Goal: Transaction & Acquisition: Purchase product/service

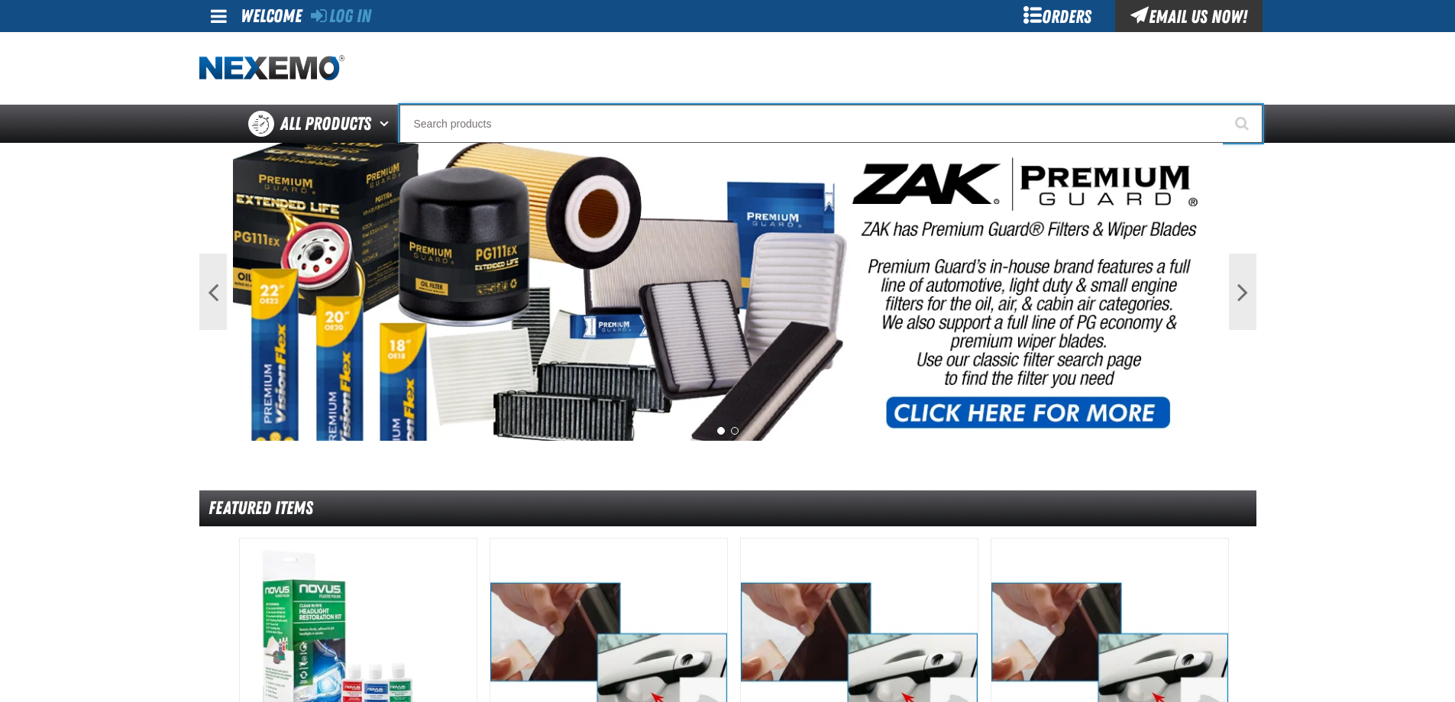
click at [627, 131] on input "Search" at bounding box center [831, 124] width 863 height 38
click at [598, 117] on input "Search" at bounding box center [831, 124] width 863 height 38
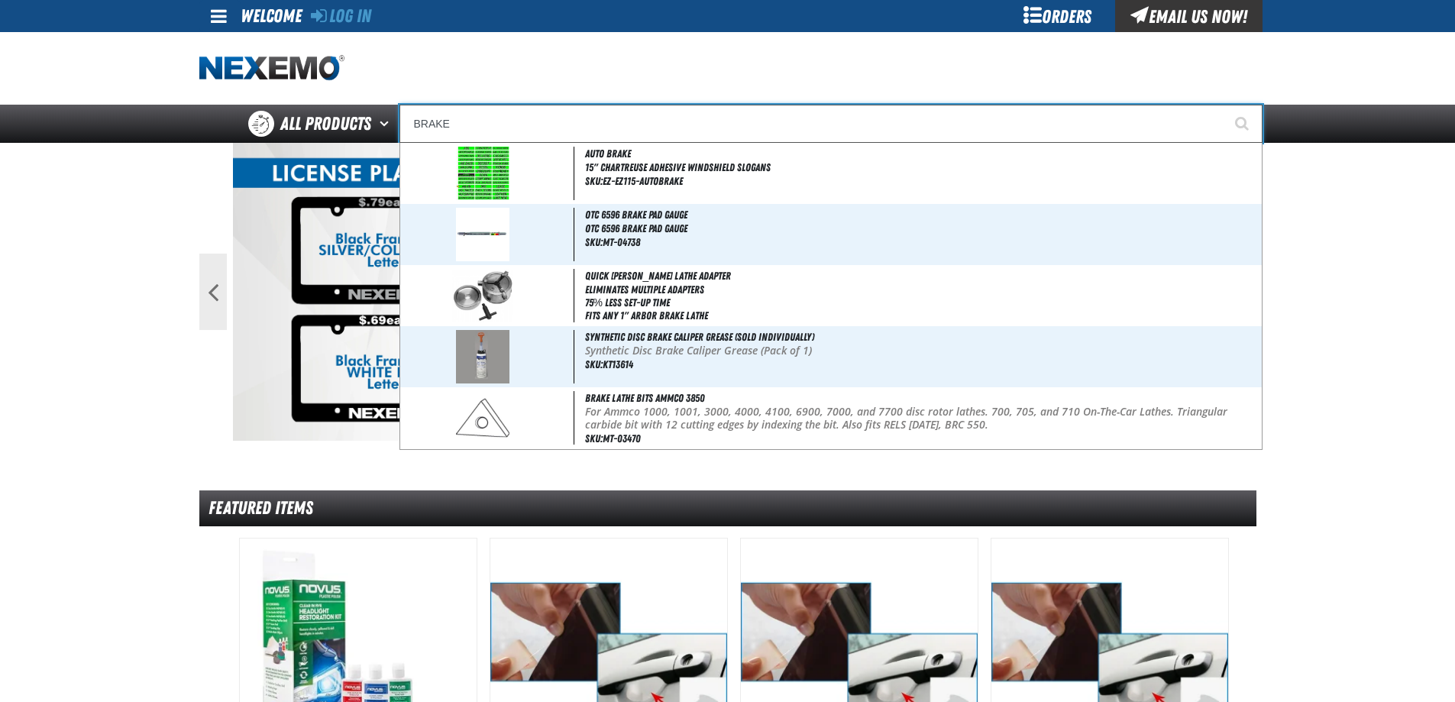
type input "BRAKE"
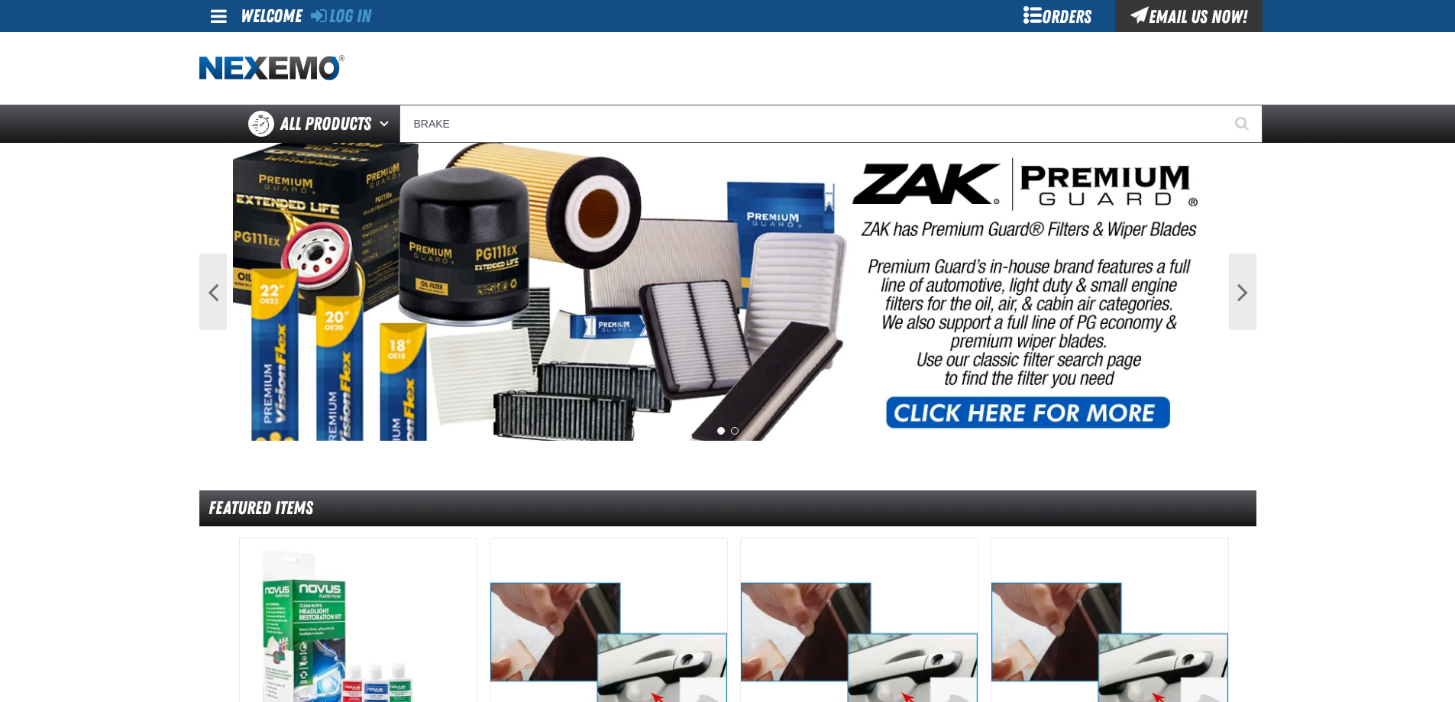
click at [74, 509] on main "Previous Next 1 2 Featured Items DHV" at bounding box center [727, 679] width 1455 height 1072
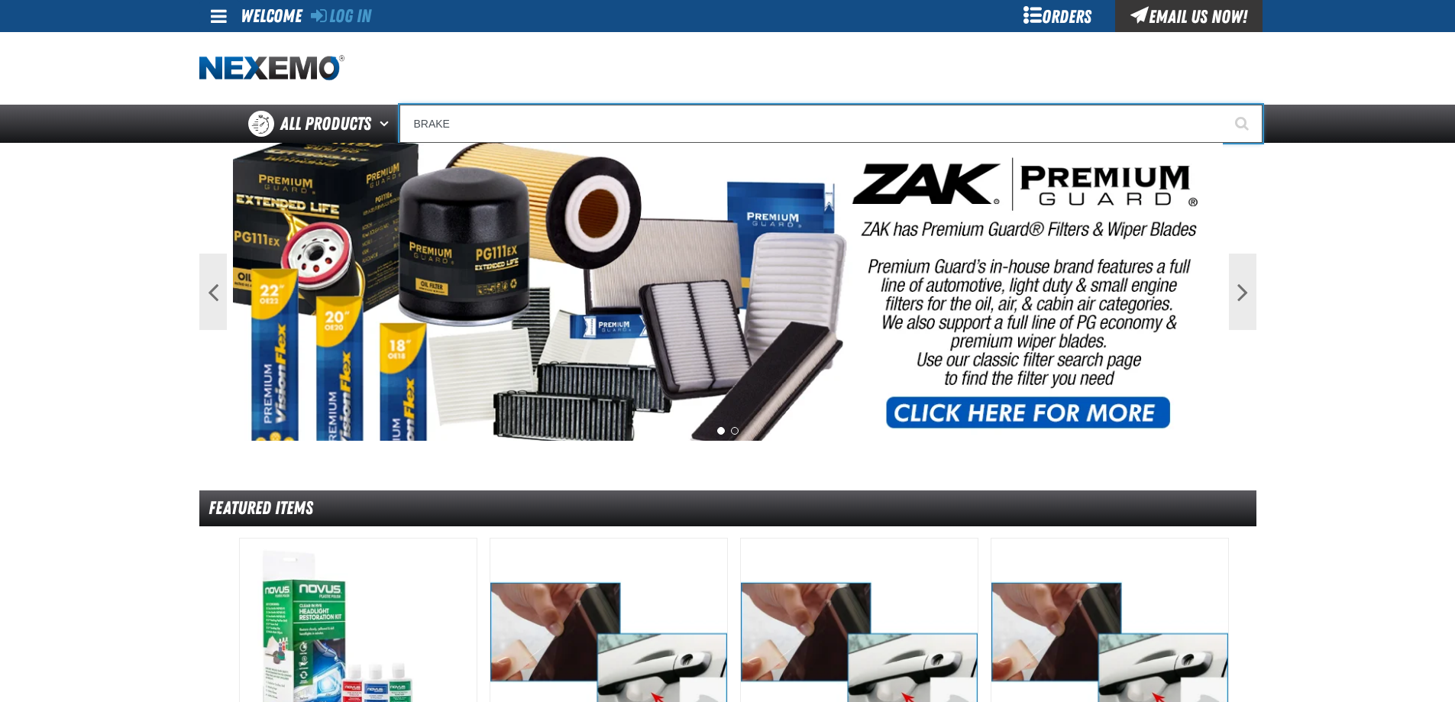
click at [506, 114] on input "BRAKE" at bounding box center [831, 124] width 863 height 38
click at [1225, 105] on button "Start Searching" at bounding box center [1244, 124] width 38 height 38
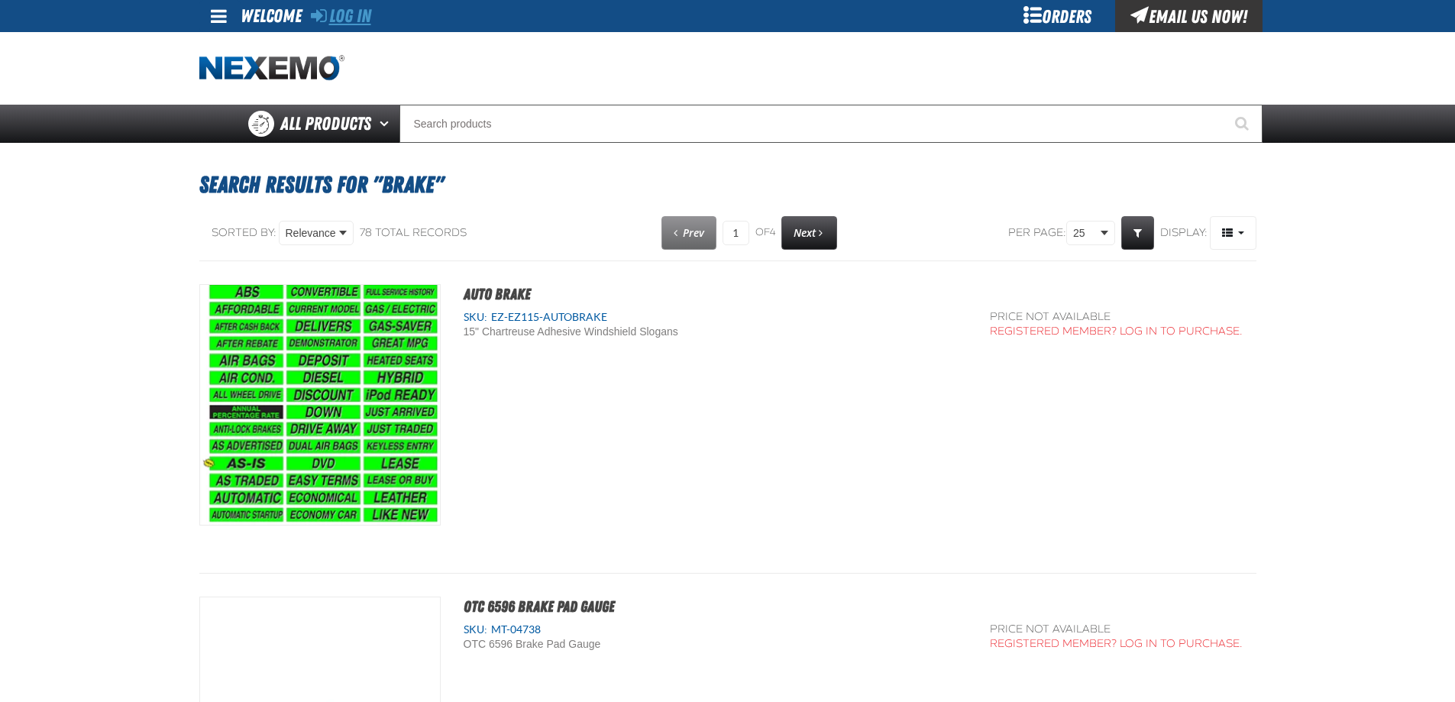
click at [345, 18] on link "Log In" at bounding box center [341, 15] width 60 height 21
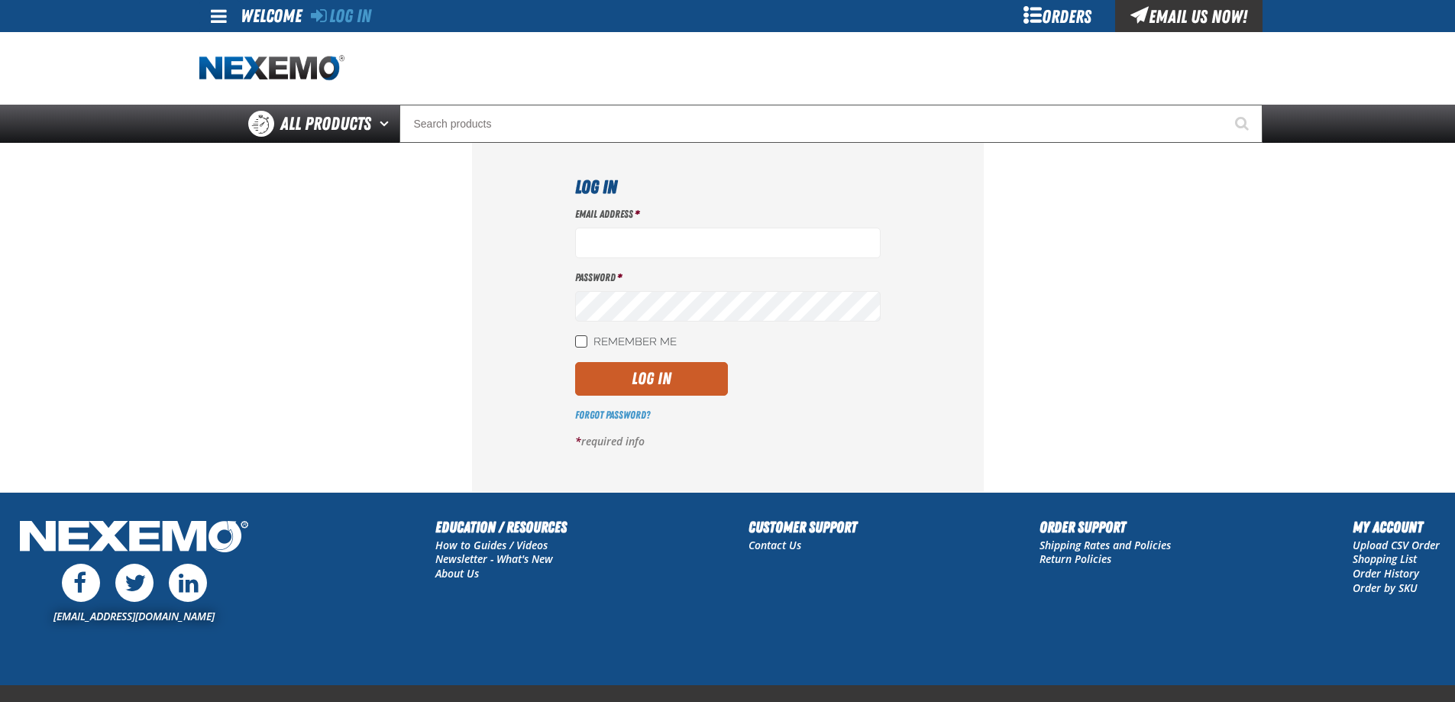
type input "[EMAIL_ADDRESS][DOMAIN_NAME]"
click at [580, 340] on input "Remember Me" at bounding box center [581, 341] width 12 height 12
checkbox input "true"
click at [608, 367] on button "Log In" at bounding box center [651, 379] width 153 height 34
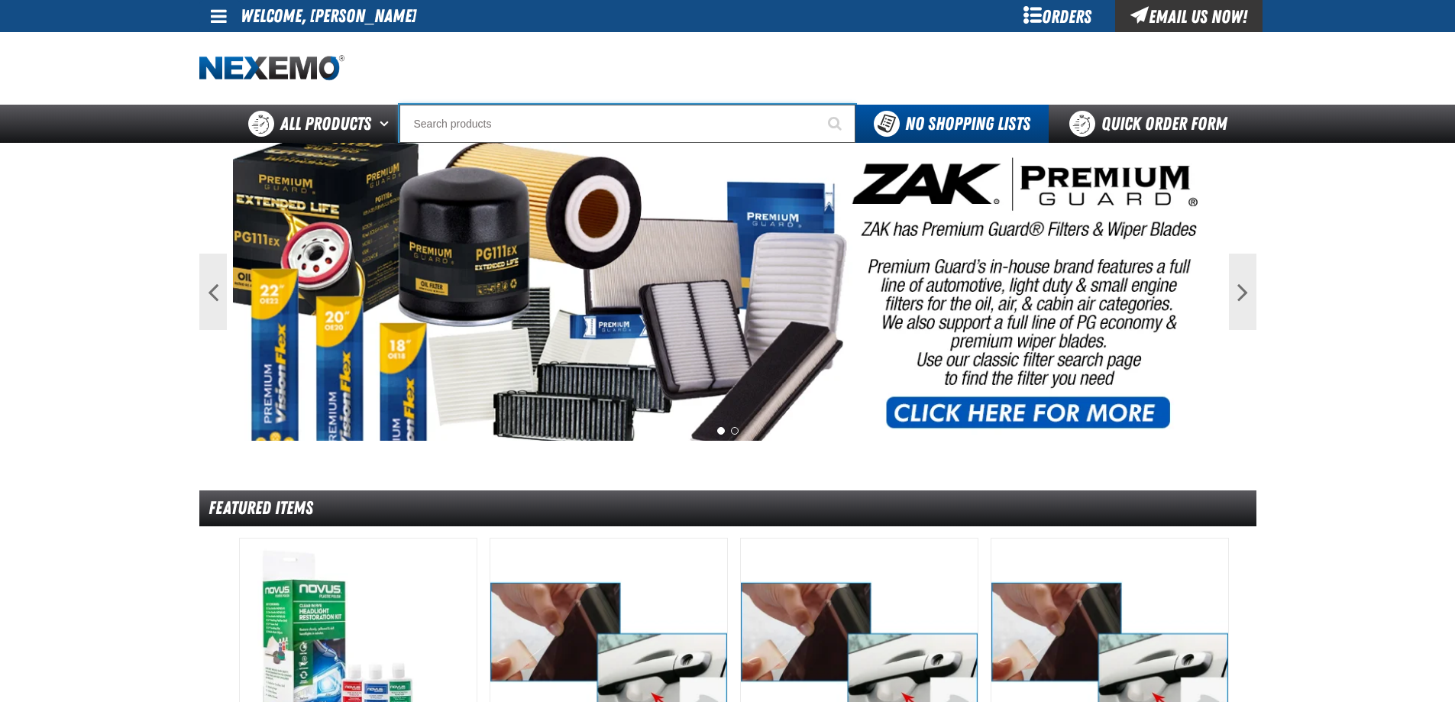
click at [714, 122] on input "Search" at bounding box center [628, 124] width 456 height 38
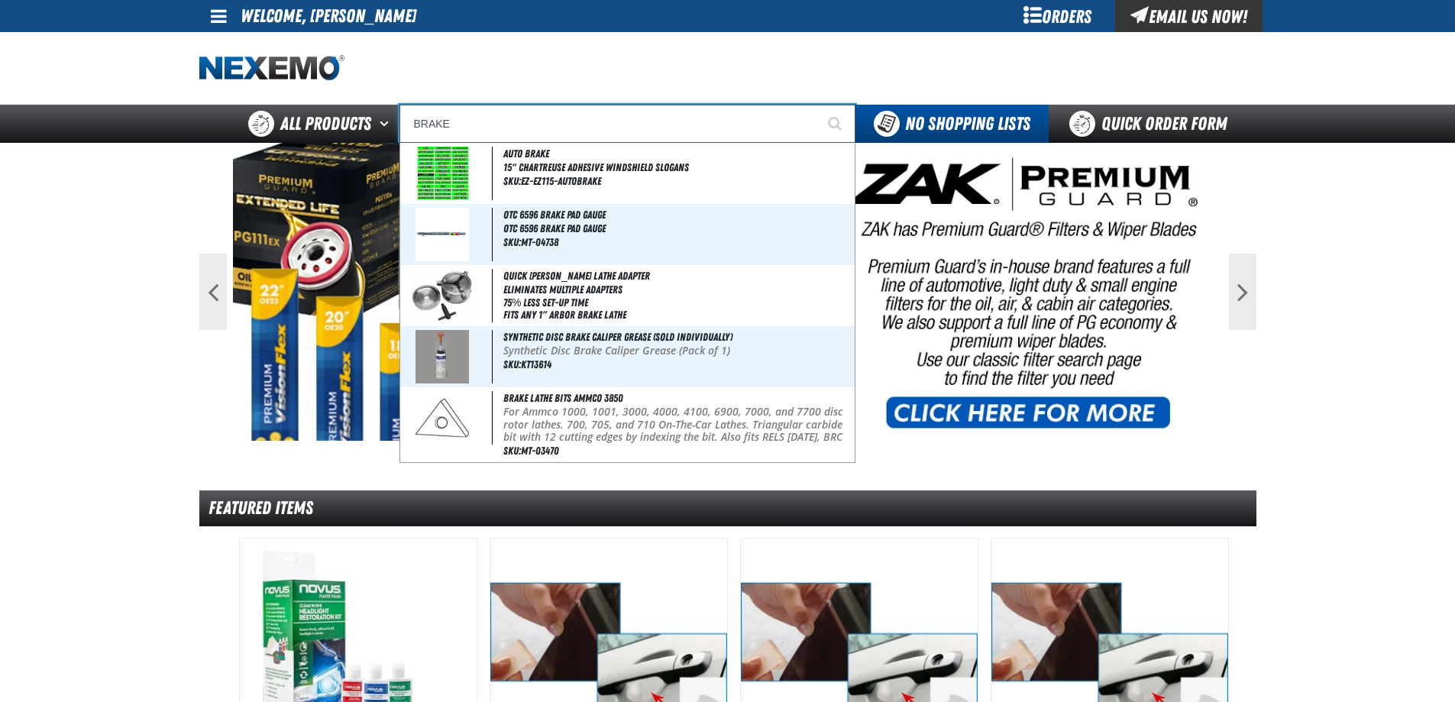
type input "BRAKE"
click at [817, 105] on button "Start Searching" at bounding box center [836, 124] width 38 height 38
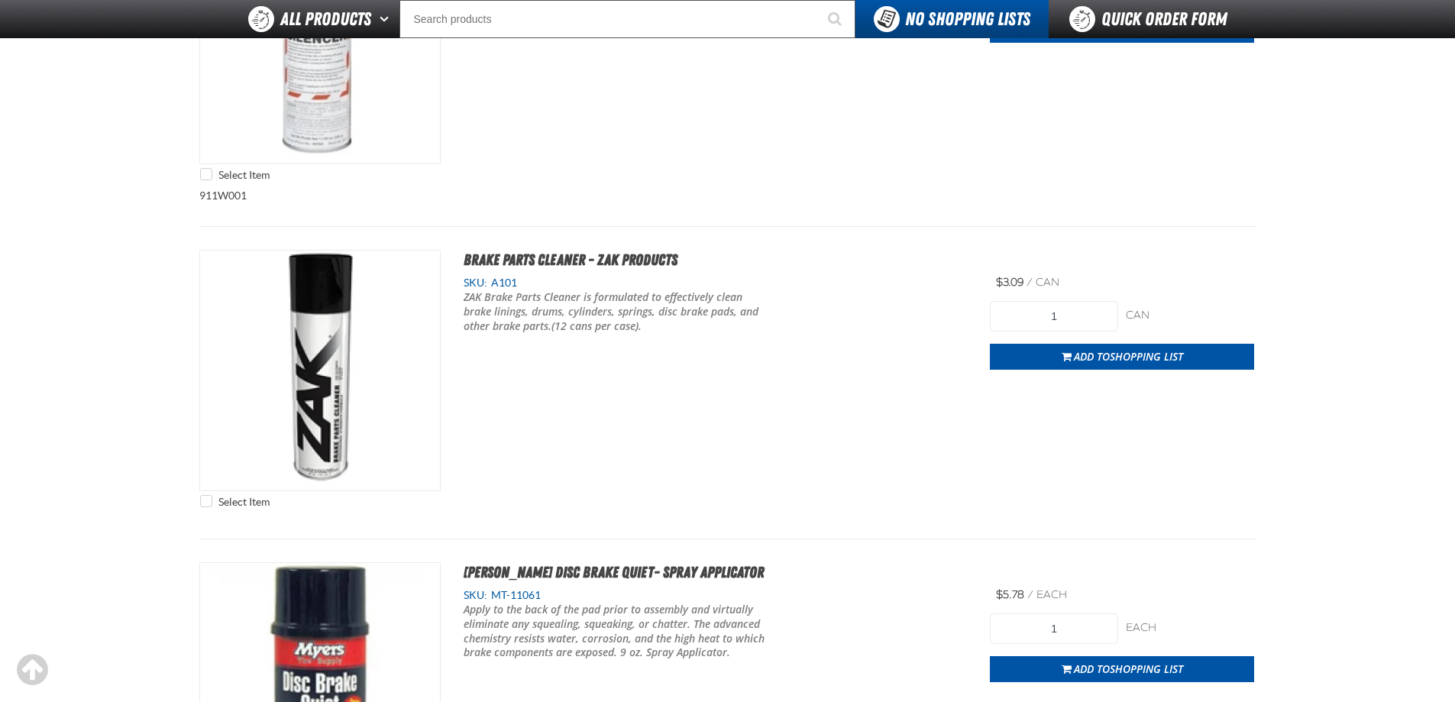
scroll to position [2826, 0]
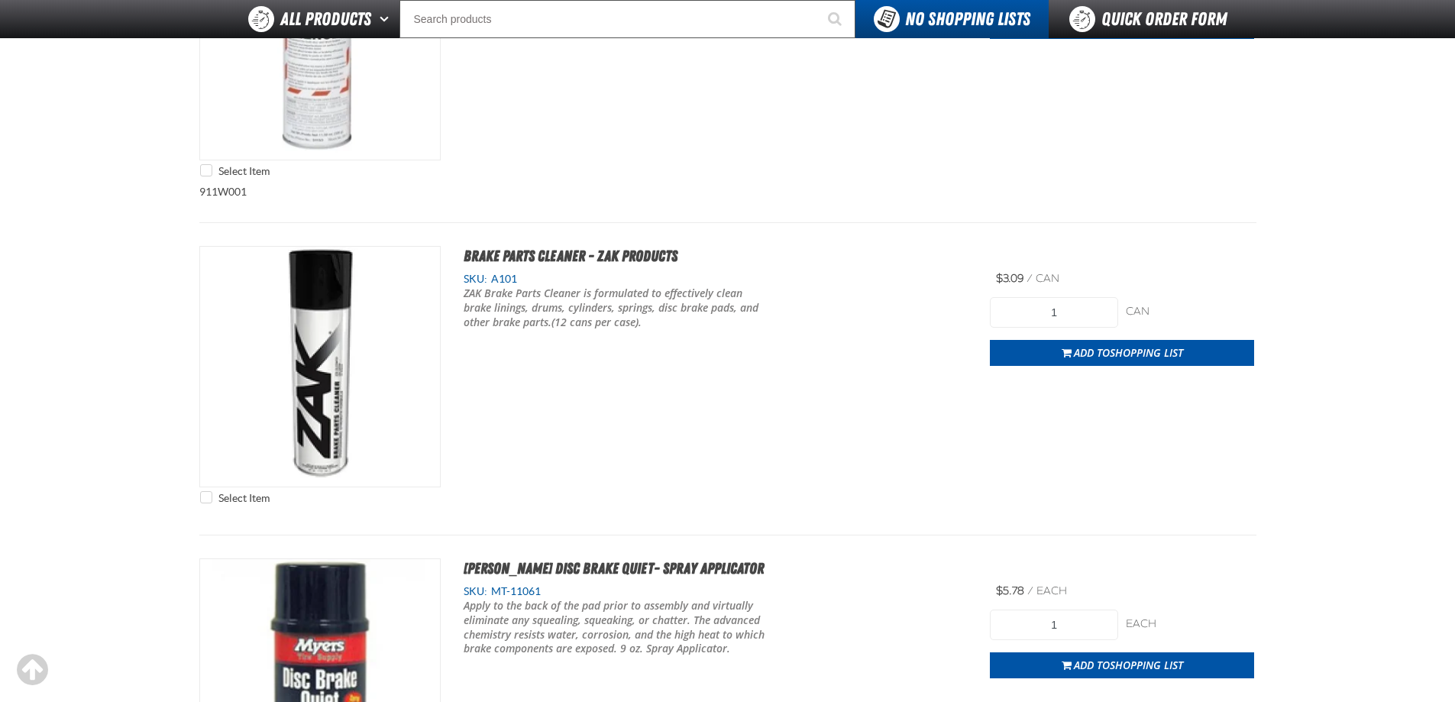
click at [764, 446] on div "Select Item Brake Parts Cleaner - ZAK Products SKU: A101 /" at bounding box center [727, 379] width 1057 height 266
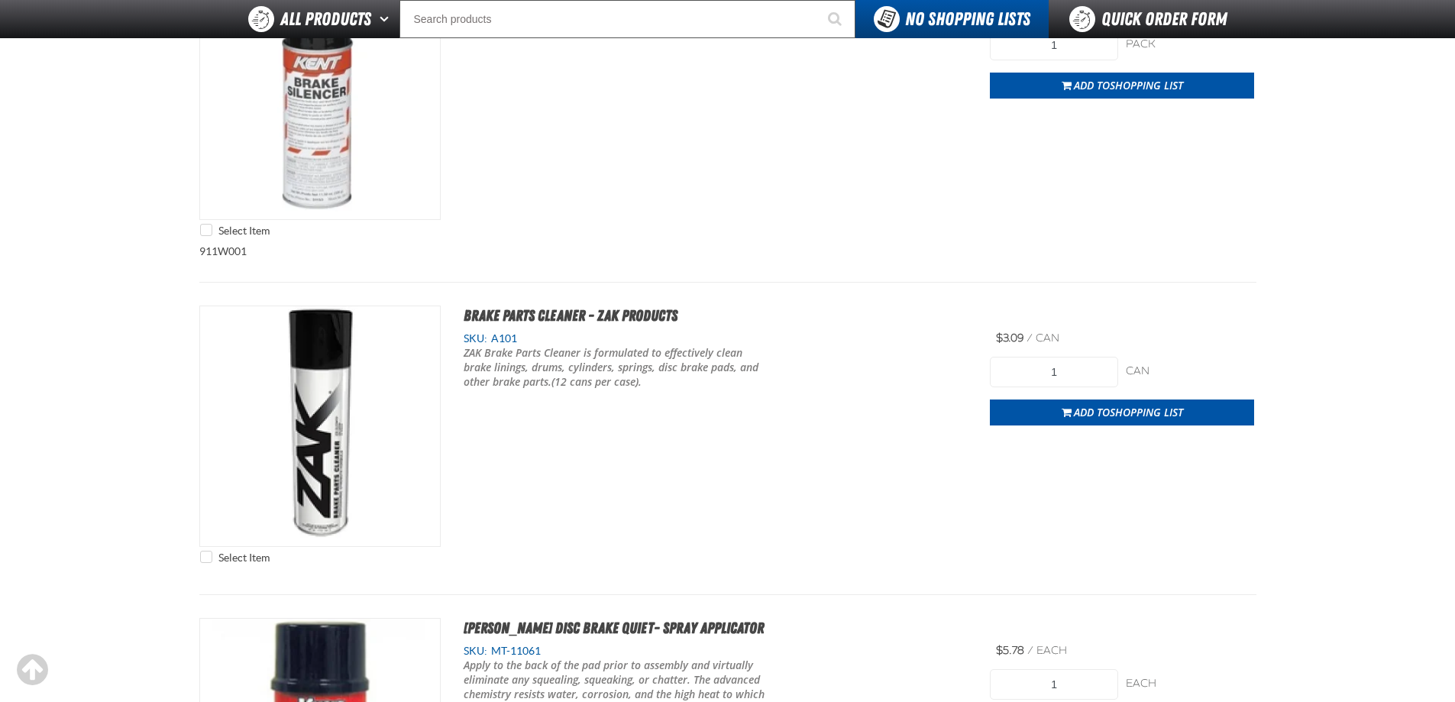
scroll to position [2750, 0]
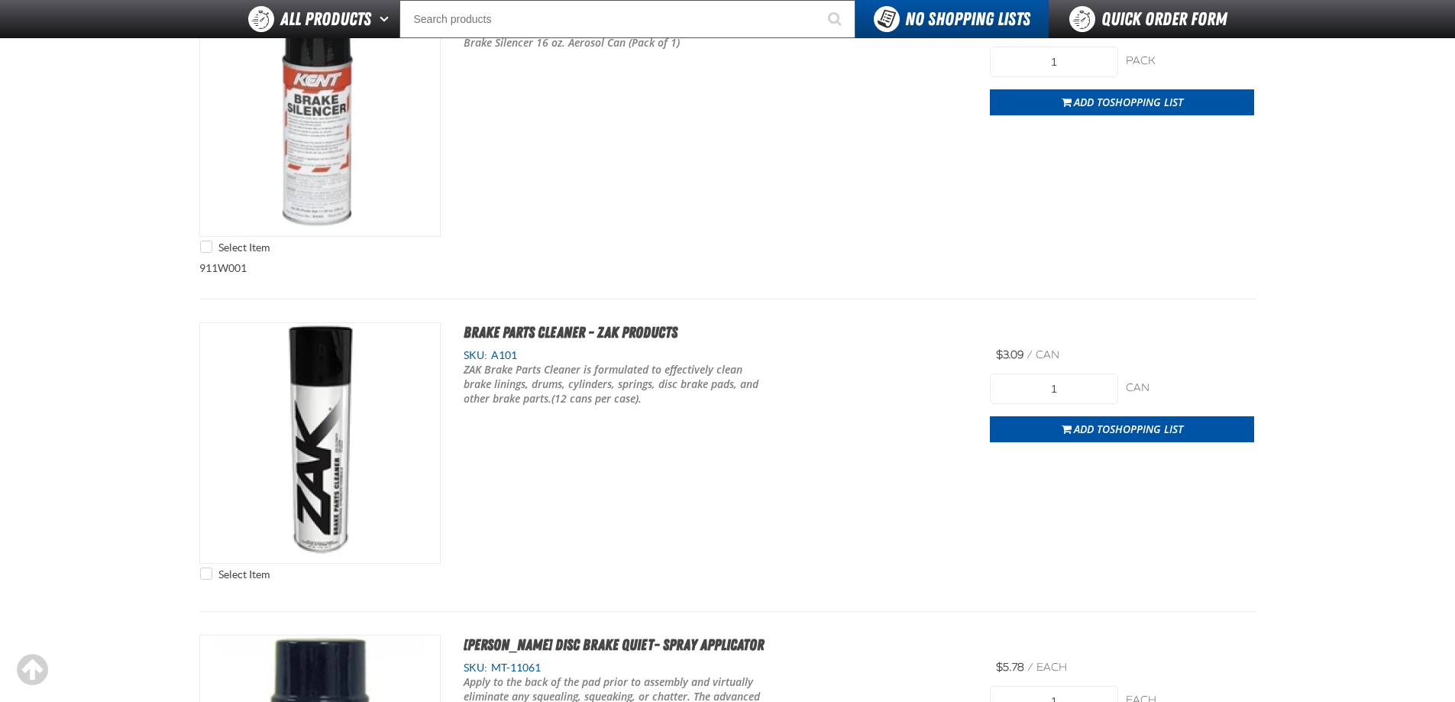
click at [802, 254] on div "Select Item Brake Silencer 16 oz. Aerosol Can (Sold Individually) SKU: P51153 B…" at bounding box center [727, 128] width 1057 height 266
